Goal: Navigation & Orientation: Go to known website

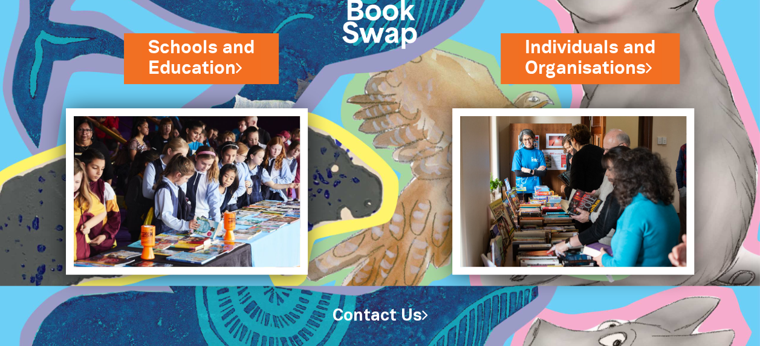
scroll to position [112, 0]
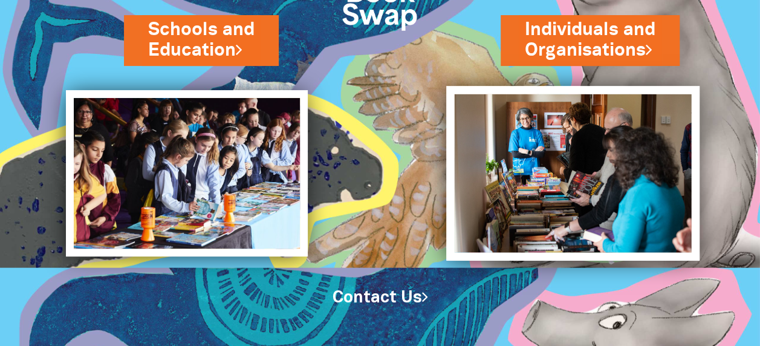
click at [556, 187] on img at bounding box center [572, 173] width 253 height 175
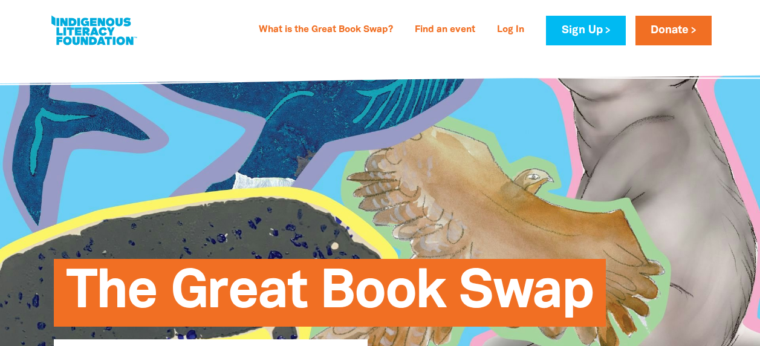
select select "AU"
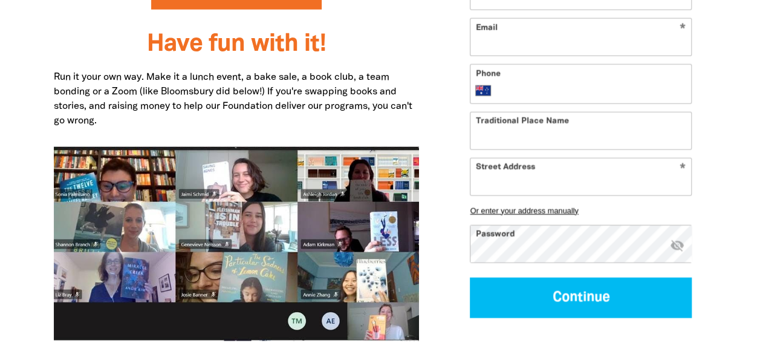
scroll to position [1390, 0]
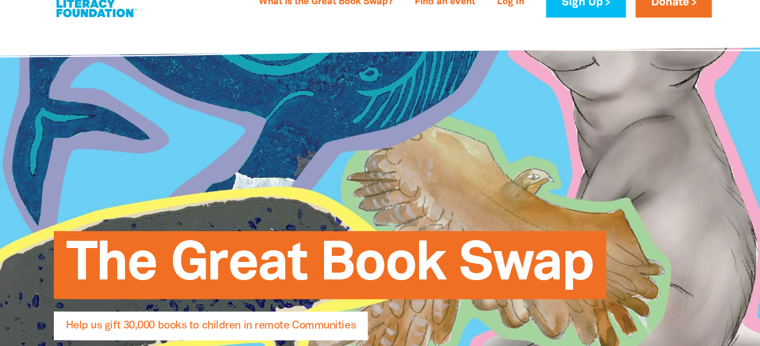
scroll to position [0, 0]
